Goal: Task Accomplishment & Management: Manage account settings

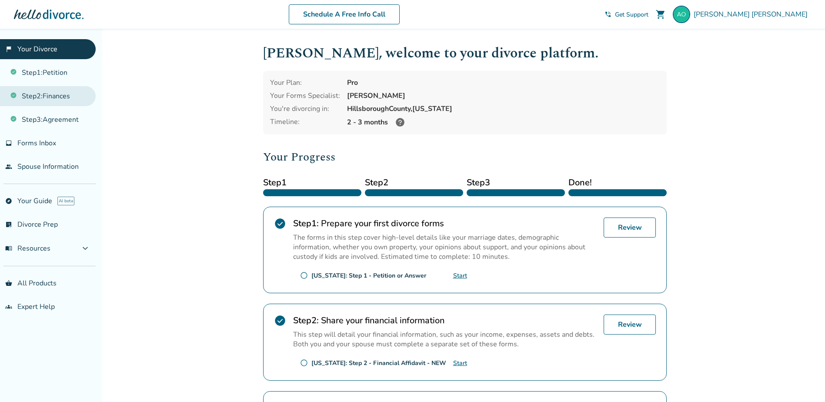
click at [41, 94] on link "Step 2 : Finances" at bounding box center [48, 96] width 96 height 20
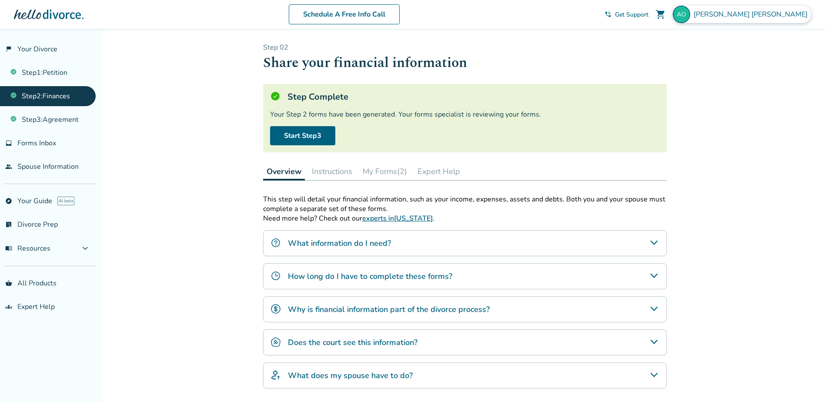
click at [775, 19] on span "[PERSON_NAME]" at bounding box center [752, 15] width 117 height 10
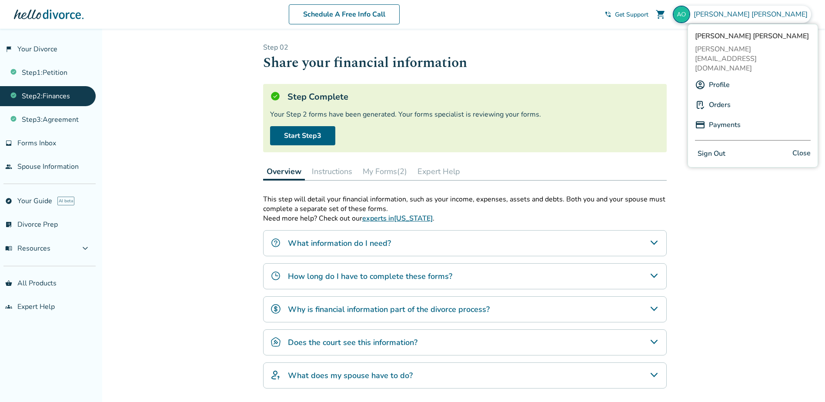
click at [709, 147] on button "Sign Out" at bounding box center [711, 153] width 33 height 13
